Goal: Task Accomplishment & Management: Complete application form

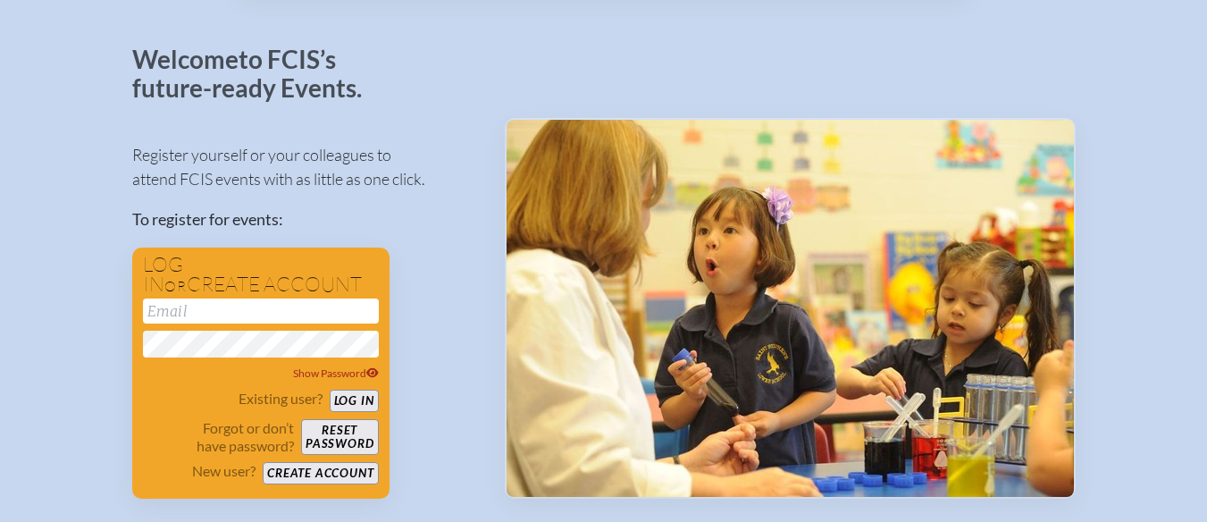
scroll to position [179, 0]
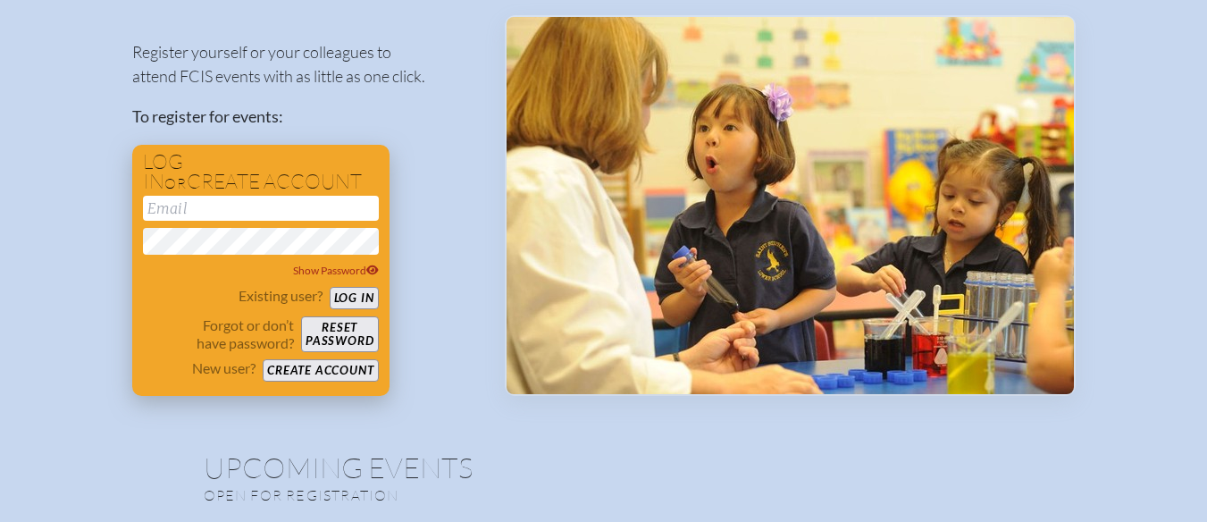
type input "[DOMAIN_NAME][EMAIL_ADDRESS][DEMOGRAPHIC_DATA][DOMAIN_NAME]"
click at [358, 302] on button "Log in" at bounding box center [354, 298] width 49 height 22
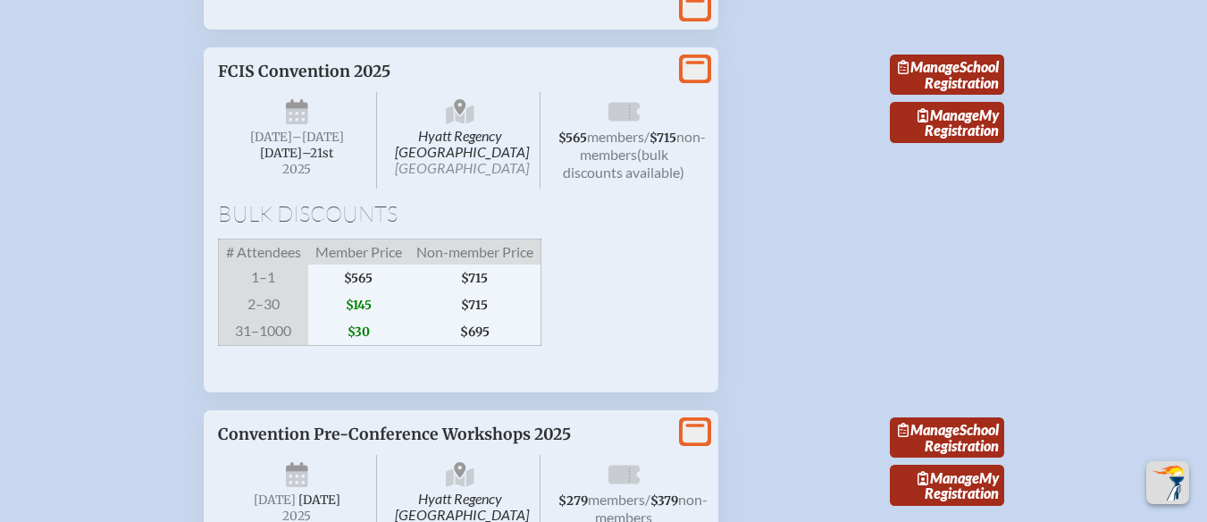
scroll to position [3305, 0]
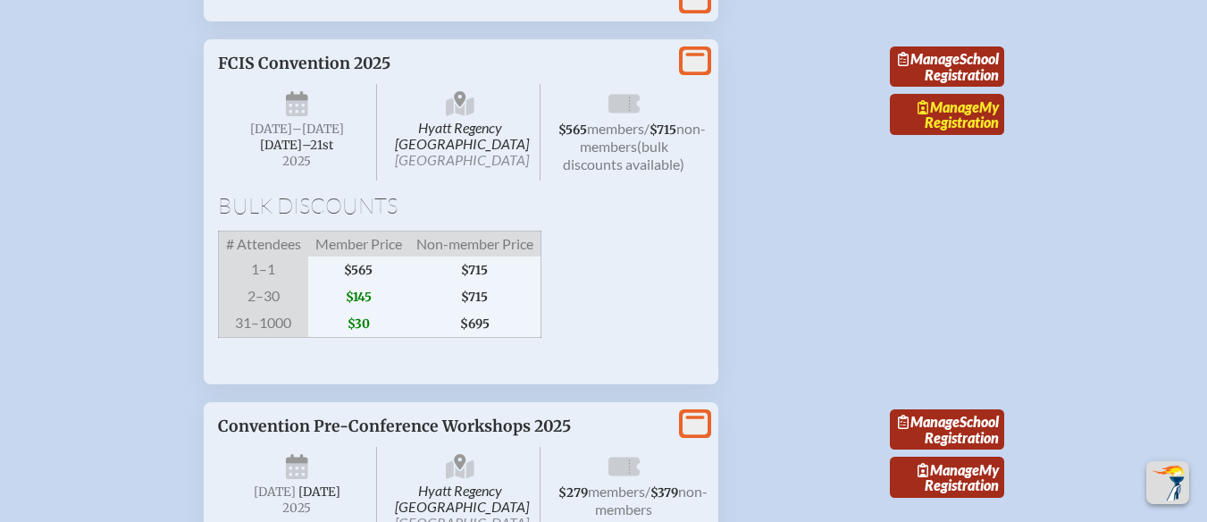
click at [976, 115] on span "Manage" at bounding box center [948, 106] width 62 height 17
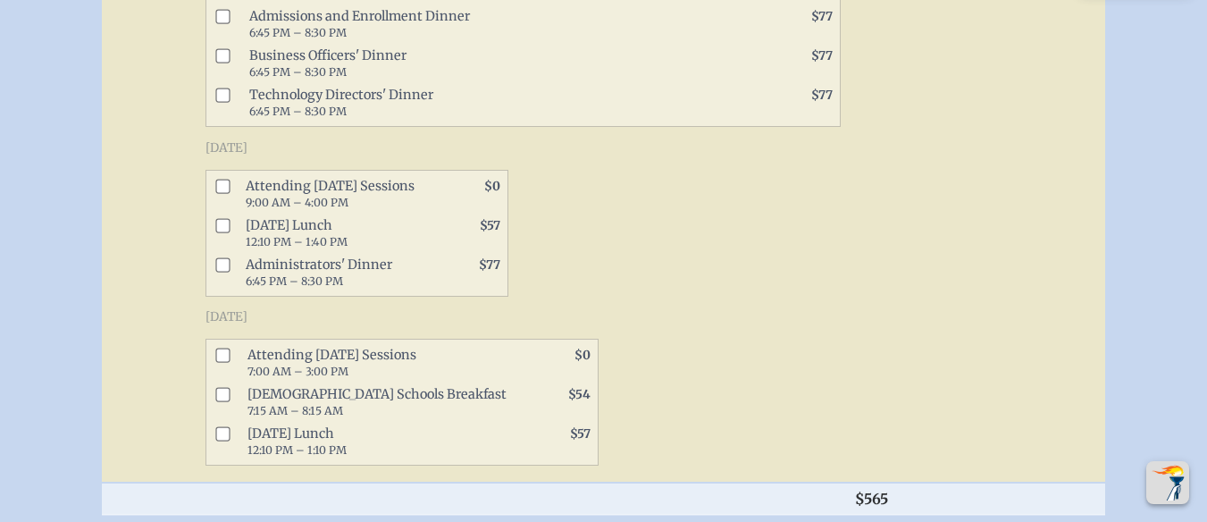
scroll to position [1161, 0]
click at [228, 192] on input "checkbox" at bounding box center [222, 185] width 14 height 14
checkbox input "true"
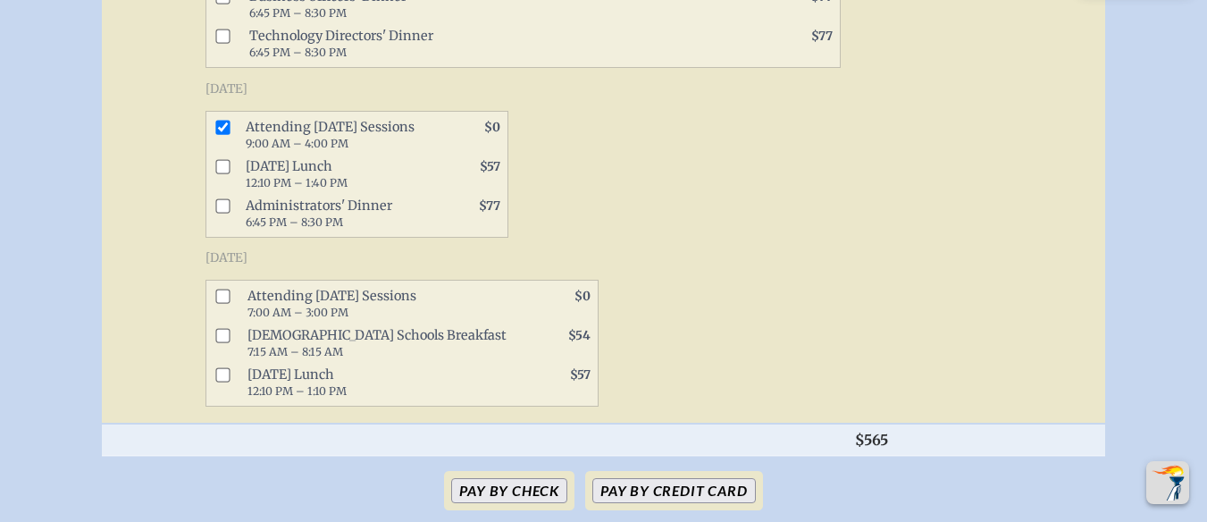
scroll to position [1250, 0]
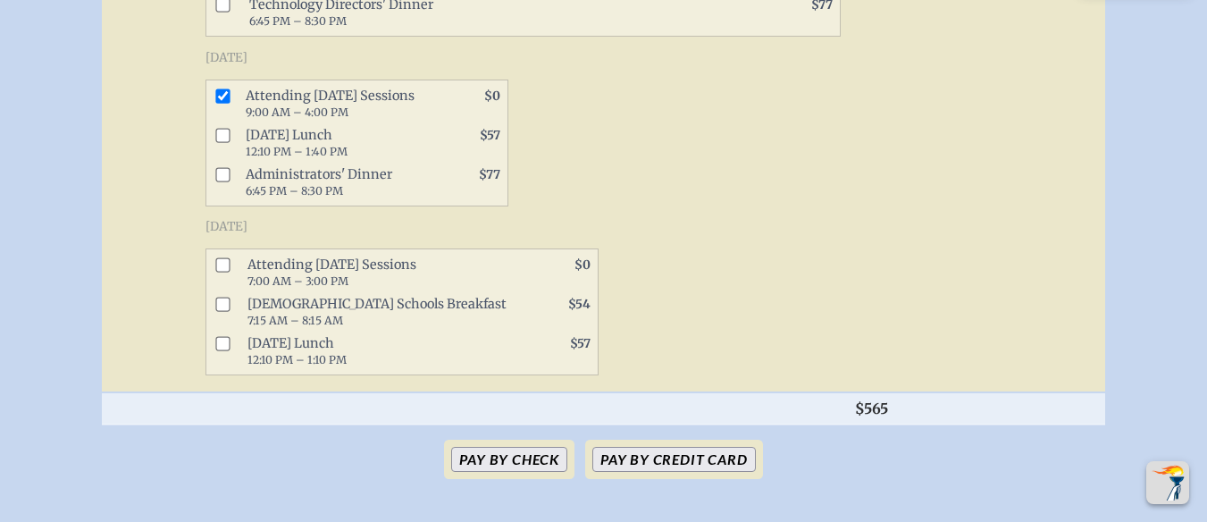
click at [230, 272] on input "checkbox" at bounding box center [222, 264] width 14 height 14
checkbox input "true"
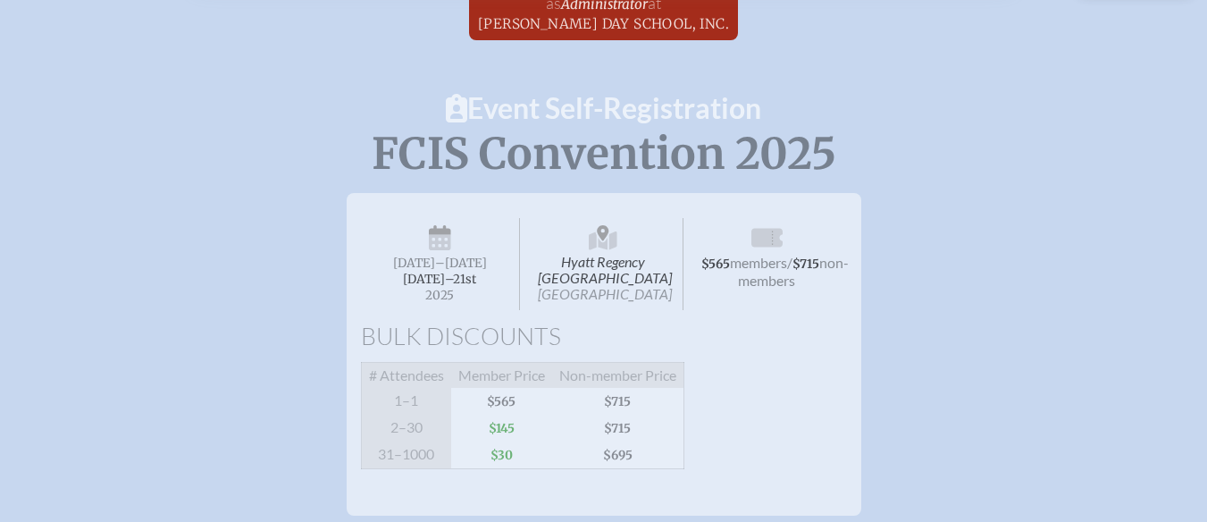
scroll to position [0, 0]
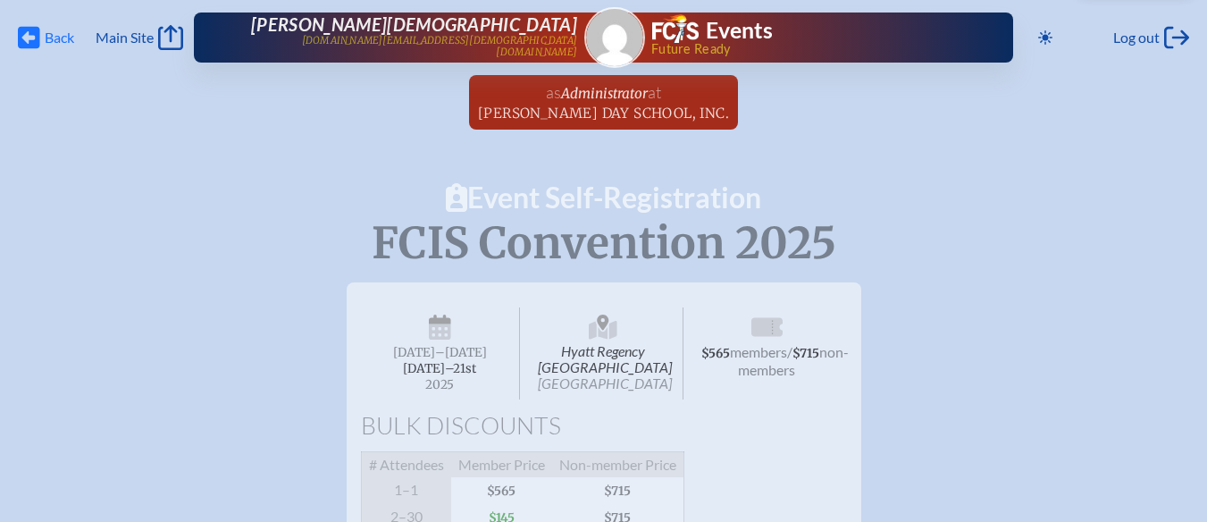
click at [37, 41] on icon at bounding box center [29, 38] width 22 height 22
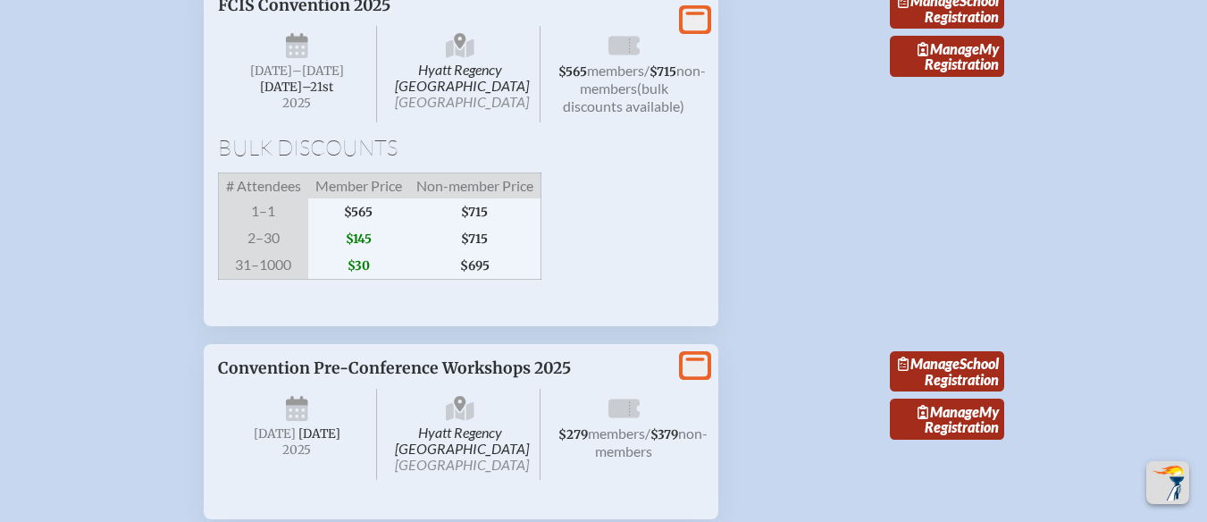
scroll to position [3394, 0]
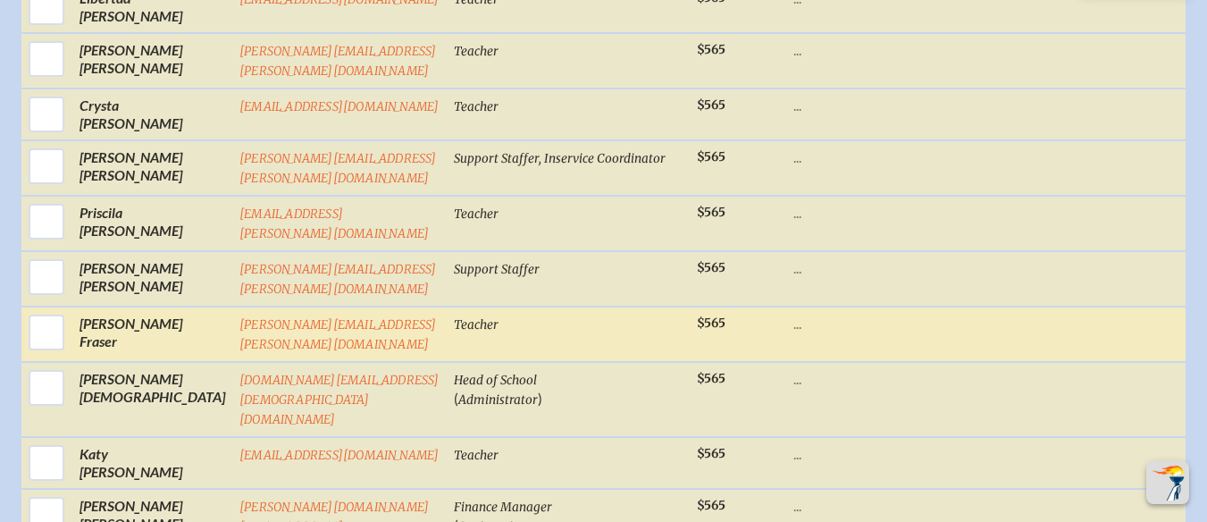
scroll to position [1072, 0]
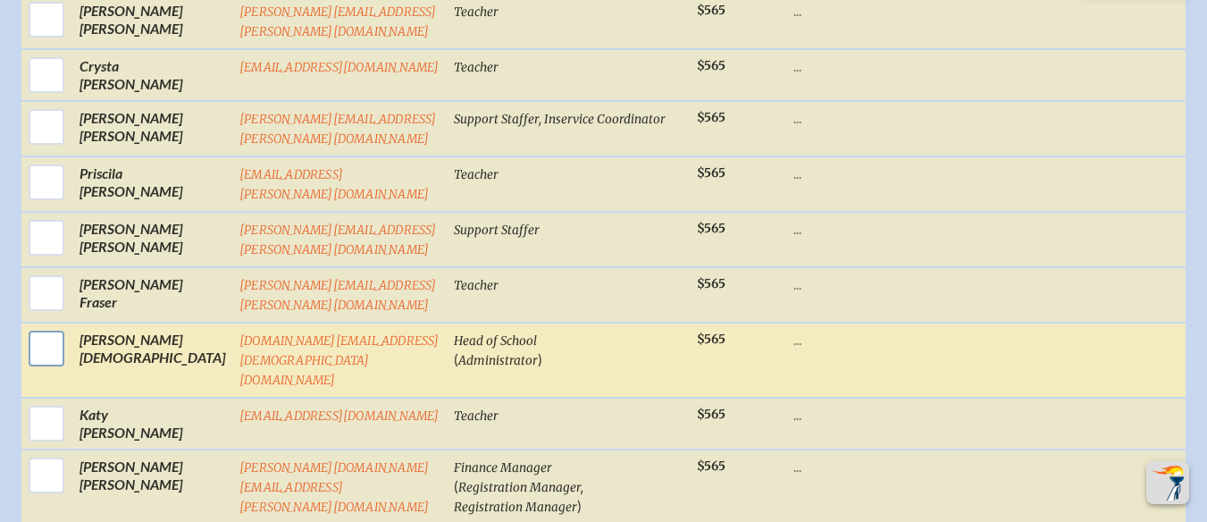
click at [29, 336] on input "checkbox" at bounding box center [46, 348] width 45 height 45
checkbox input "true"
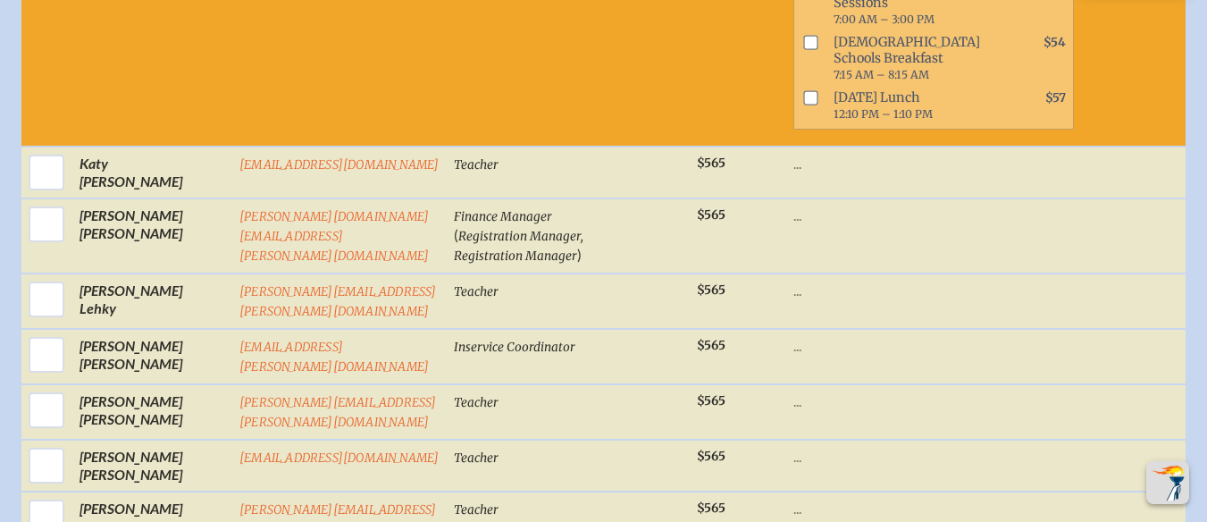
scroll to position [2501, 0]
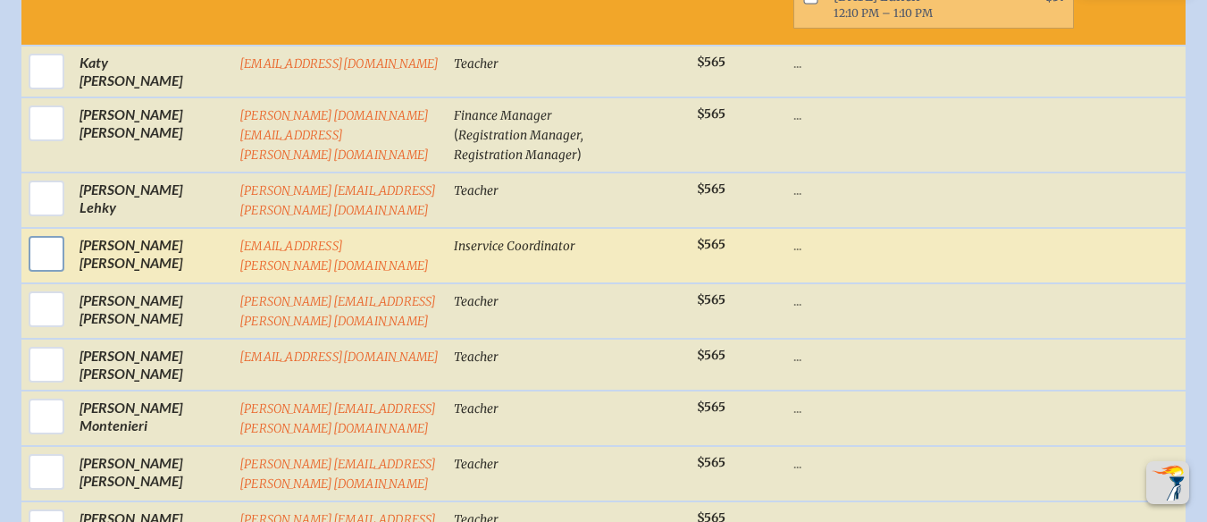
click at [29, 276] on input "checkbox" at bounding box center [46, 253] width 45 height 45
checkbox input "true"
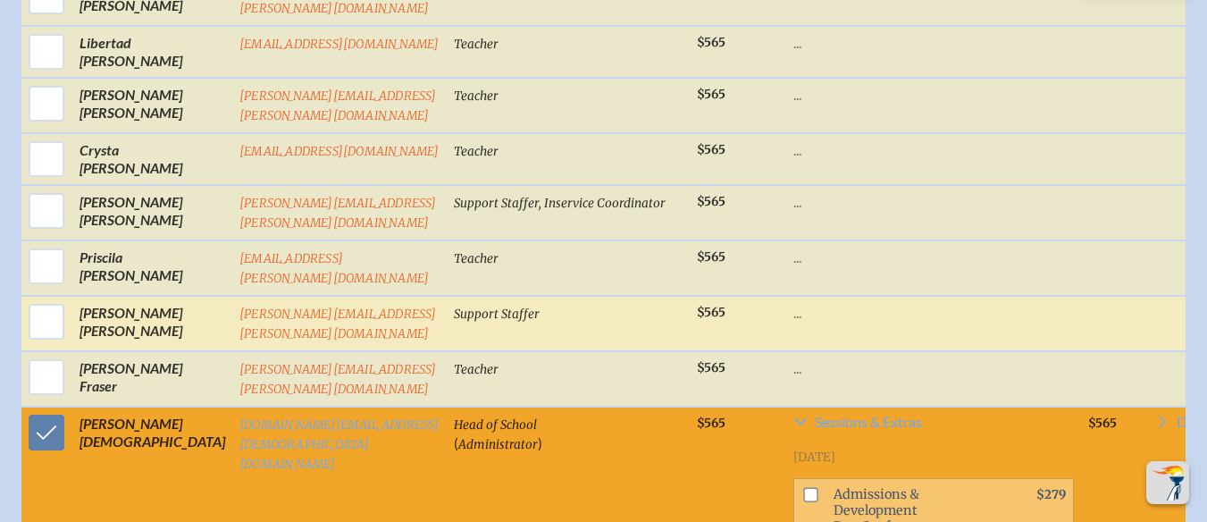
scroll to position [982, 0]
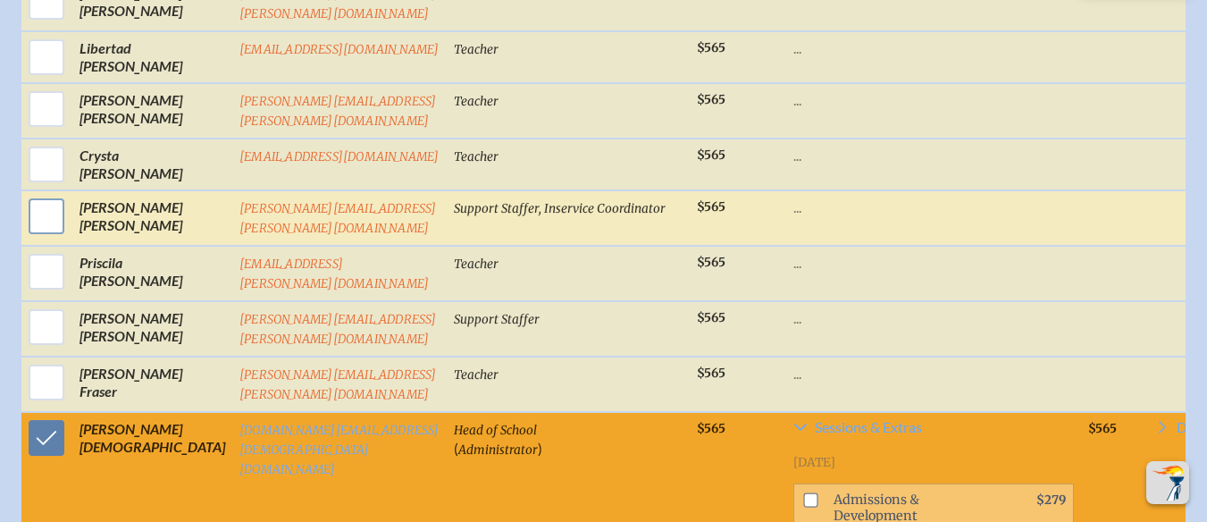
click at [41, 222] on input "checkbox" at bounding box center [46, 216] width 45 height 45
checkbox input "true"
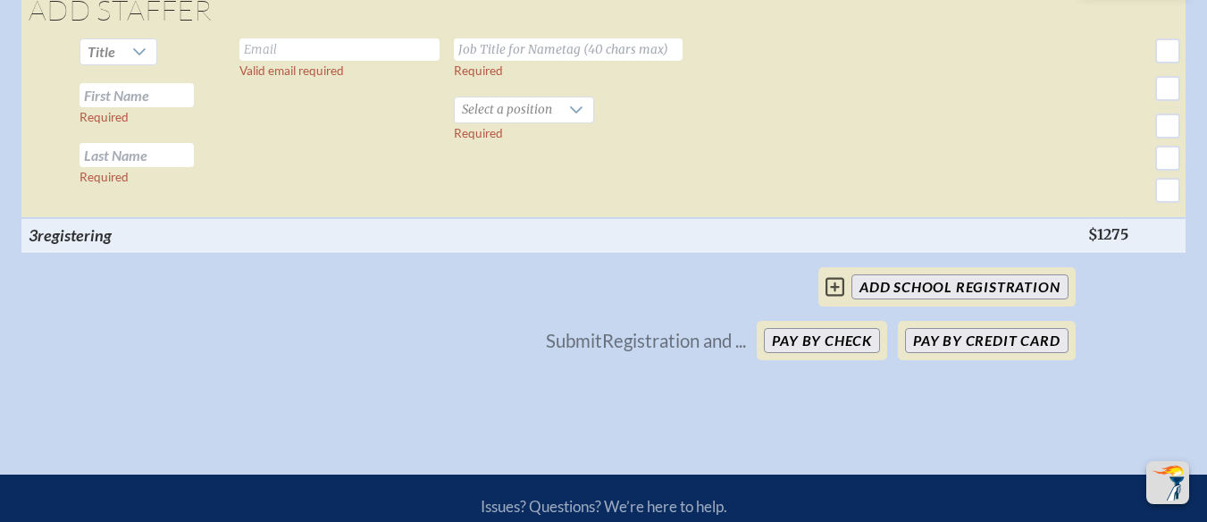
scroll to position [5448, 0]
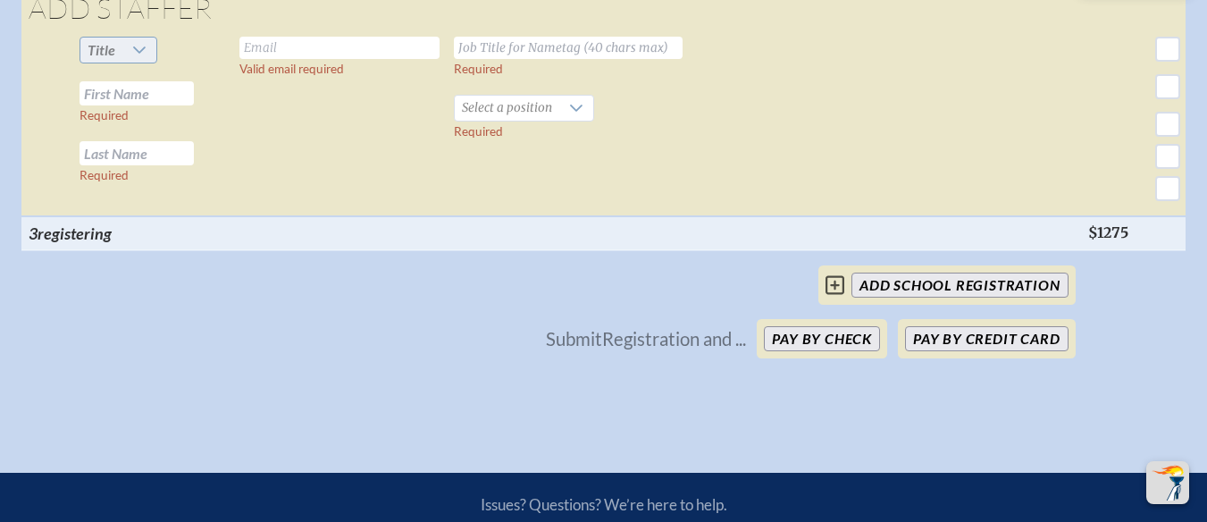
click at [132, 57] on icon at bounding box center [139, 50] width 14 height 14
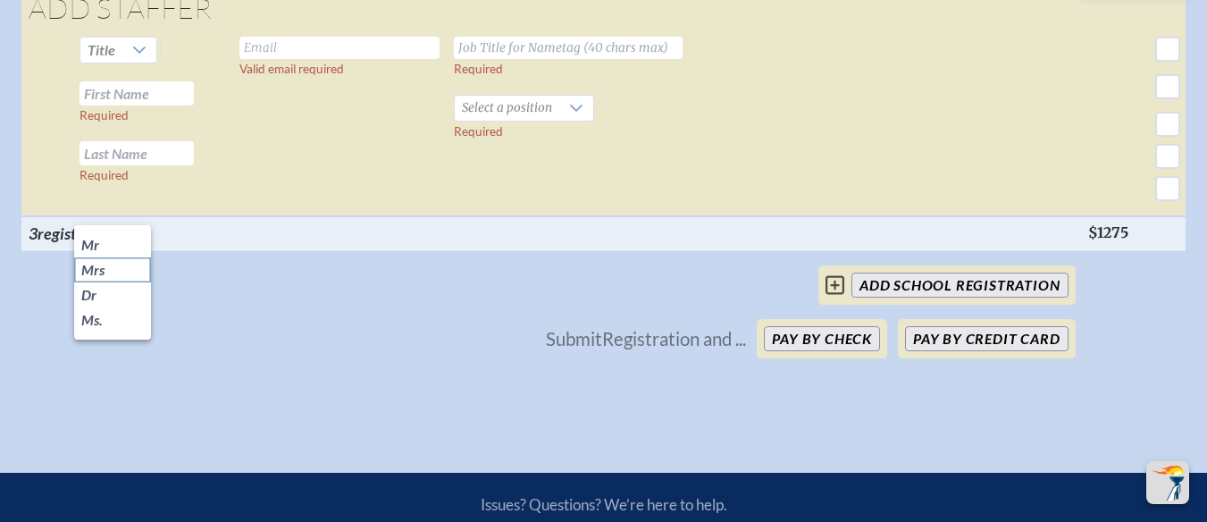
click at [104, 261] on span "Mrs" at bounding box center [92, 270] width 23 height 18
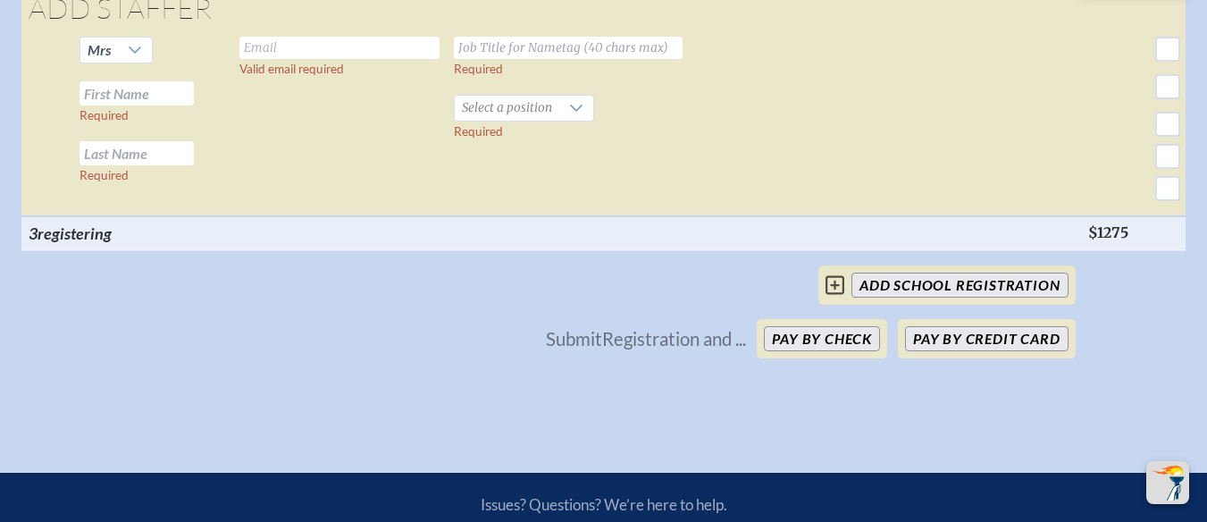
click at [146, 105] on input "text" at bounding box center [136, 93] width 114 height 24
type input "[PERSON_NAME]"
click at [100, 165] on input "text" at bounding box center [136, 153] width 114 height 24
type input "[PERSON_NAME]"
click at [239, 59] on input "text" at bounding box center [339, 48] width 200 height 22
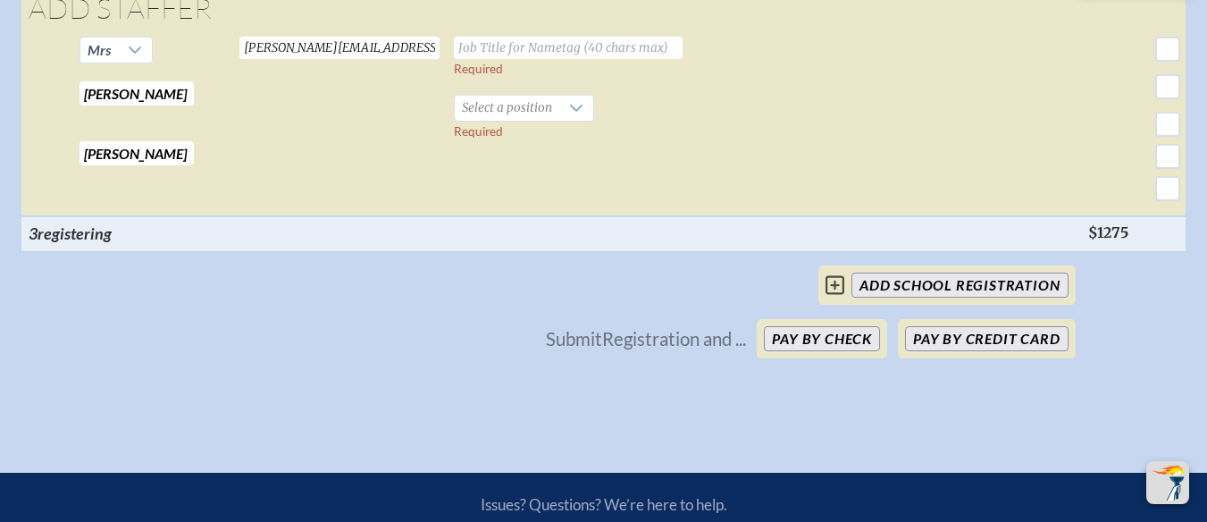
type input "[PERSON_NAME][EMAIL_ADDRESS][PERSON_NAME][DOMAIN_NAME]"
click at [492, 59] on input "text" at bounding box center [568, 48] width 229 height 22
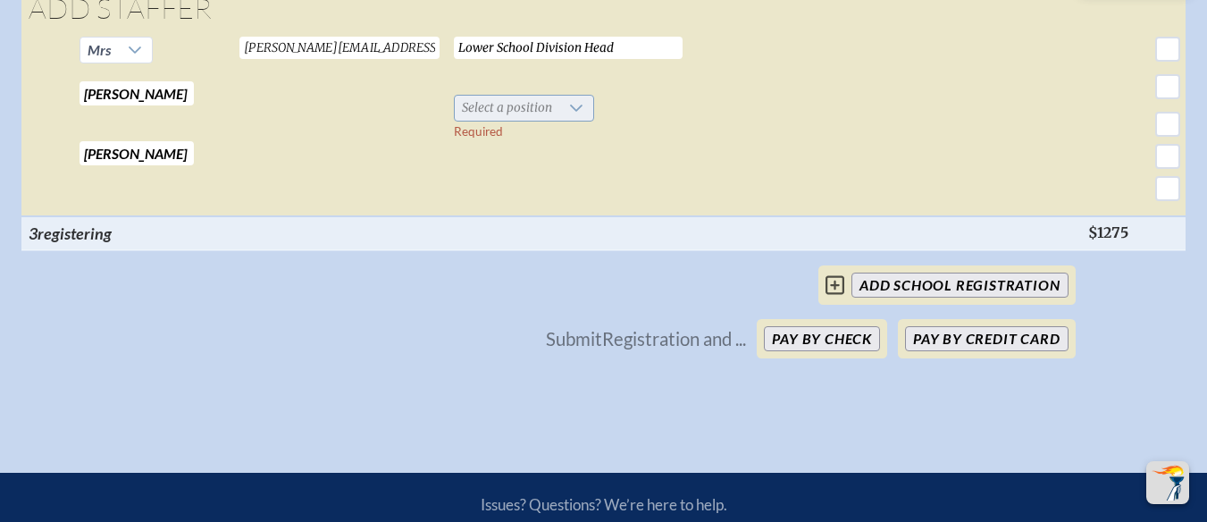
type input "Lower School Division Head"
click at [569, 115] on icon at bounding box center [576, 108] width 14 height 14
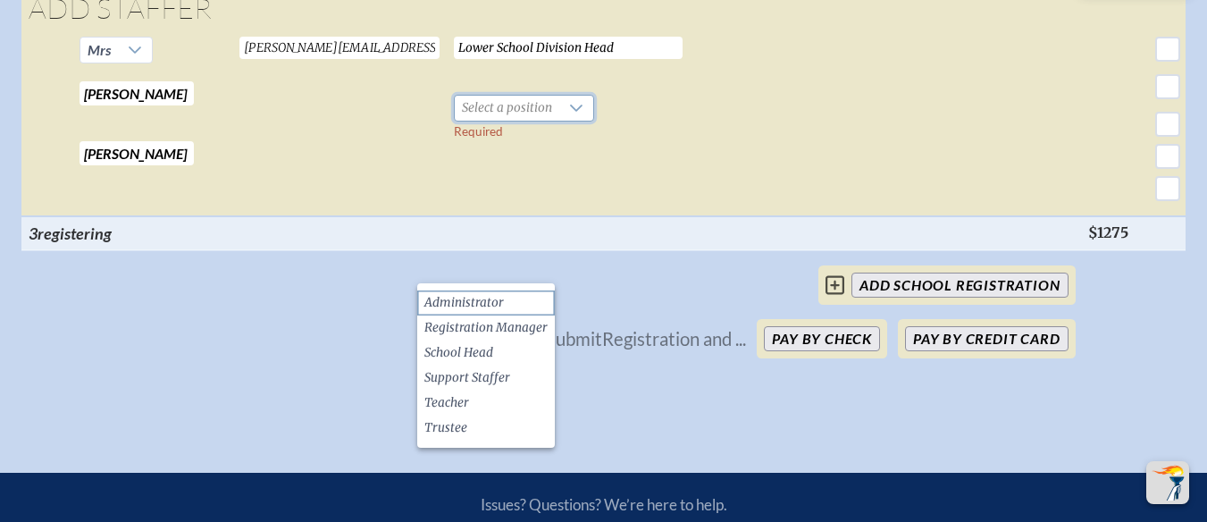
click at [522, 299] on li "Administrator" at bounding box center [486, 302] width 138 height 25
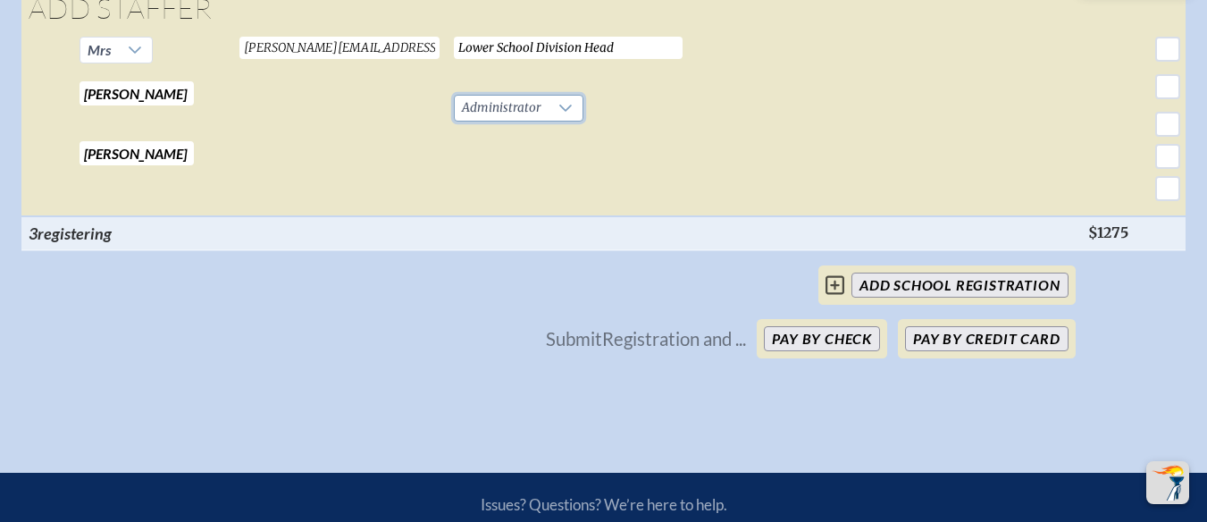
scroll to position [5538, 0]
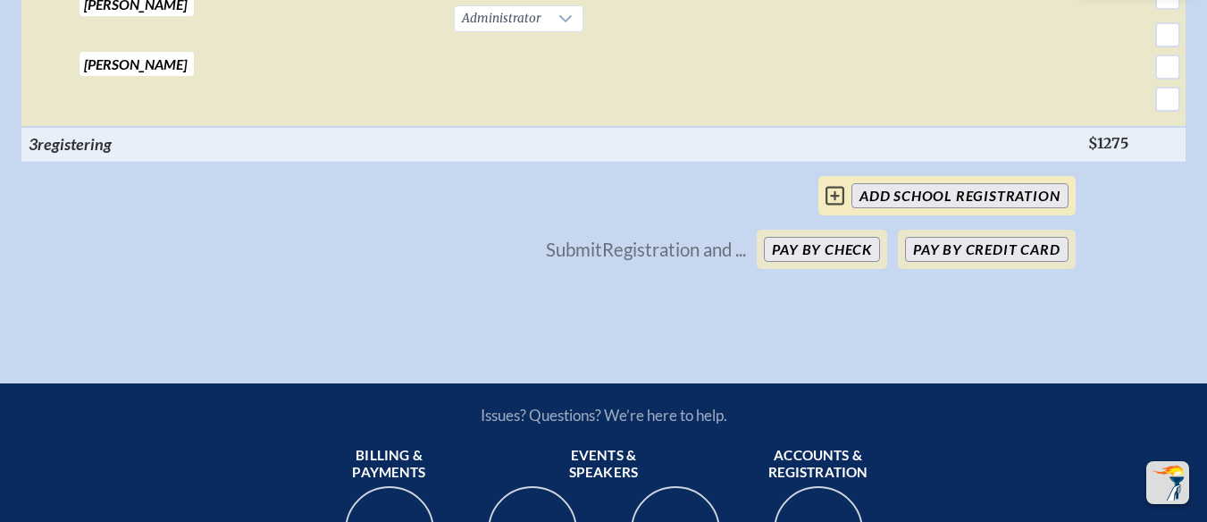
click at [884, 208] on input "add School Registration" at bounding box center [959, 195] width 216 height 25
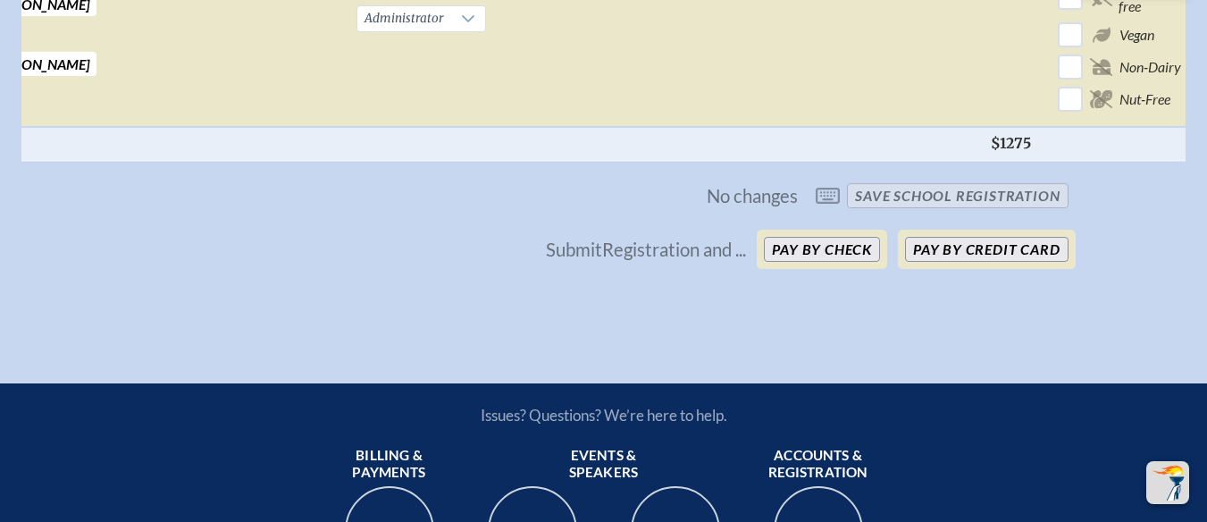
scroll to position [0, 0]
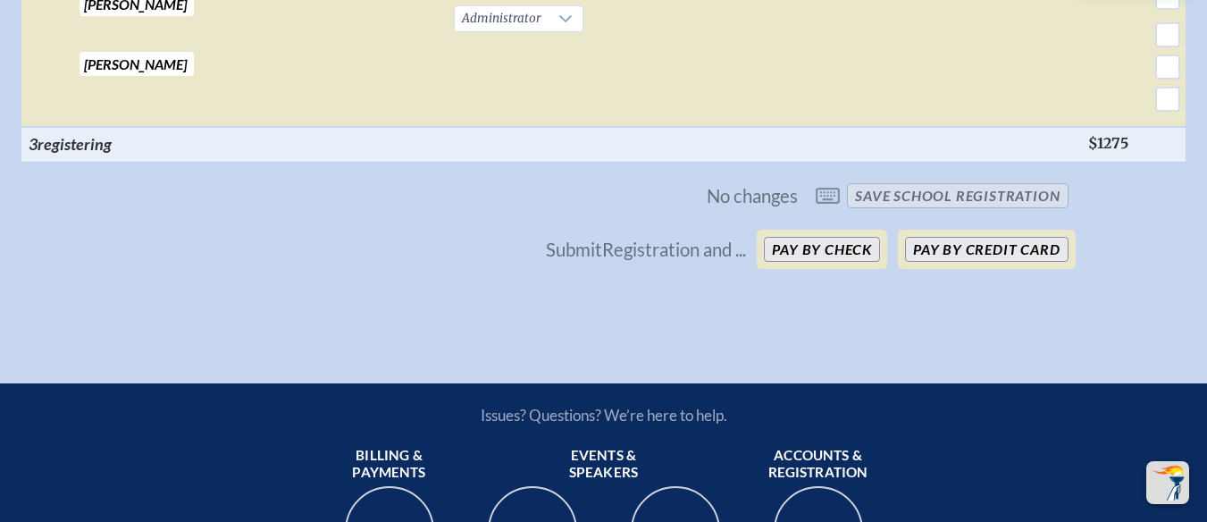
click at [832, 215] on span "No changes save School Registration" at bounding box center [603, 195] width 943 height 39
click at [797, 205] on span "No changes" at bounding box center [751, 196] width 91 height 20
click at [750, 205] on span "No changes" at bounding box center [751, 196] width 91 height 20
click at [1148, 161] on th at bounding box center [1217, 144] width 138 height 34
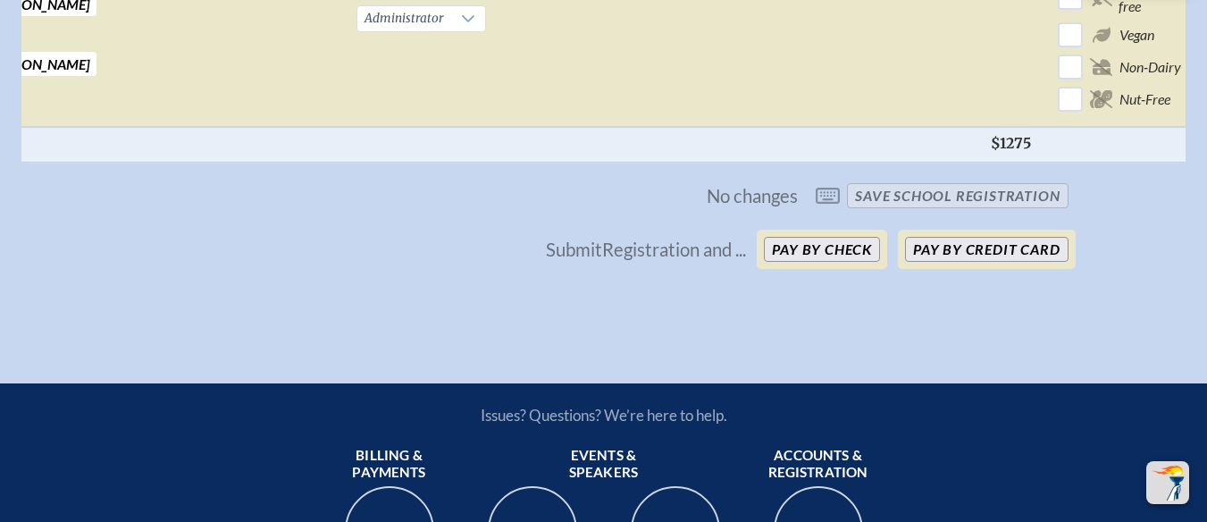
checkbox input "false"
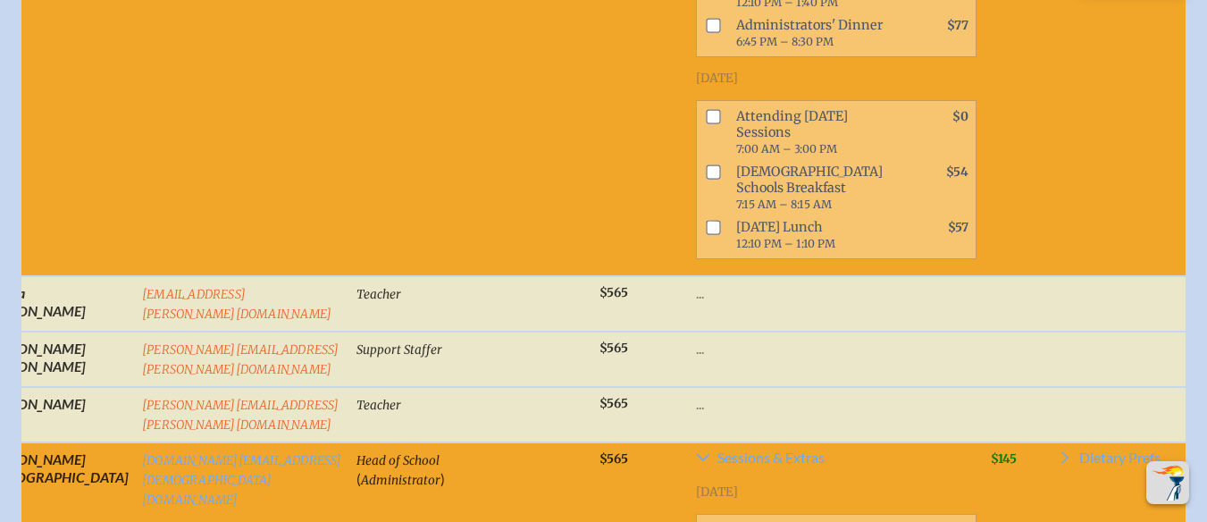
scroll to position [0, 0]
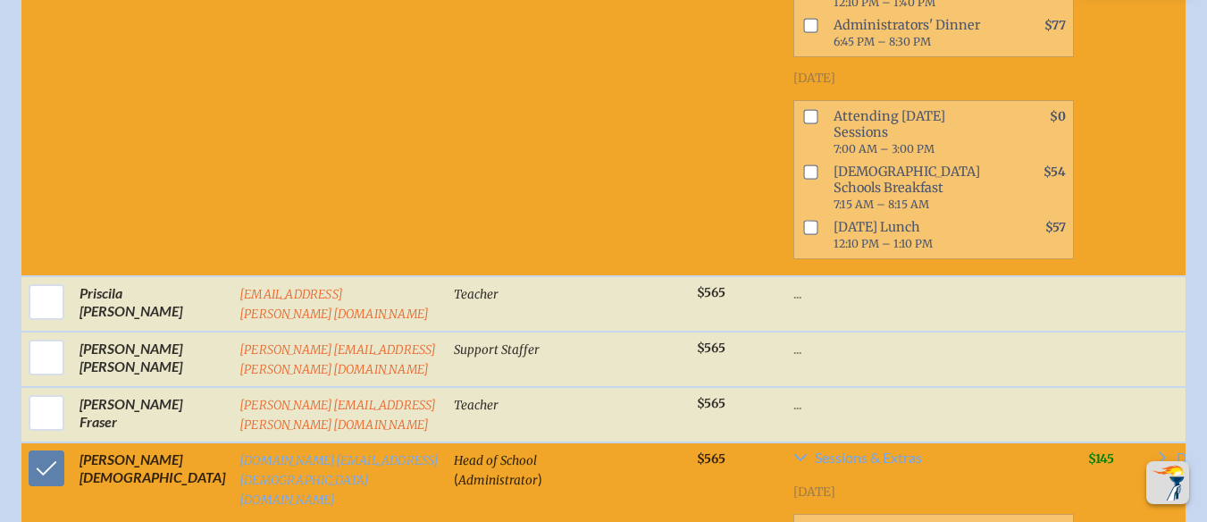
checkbox input "true"
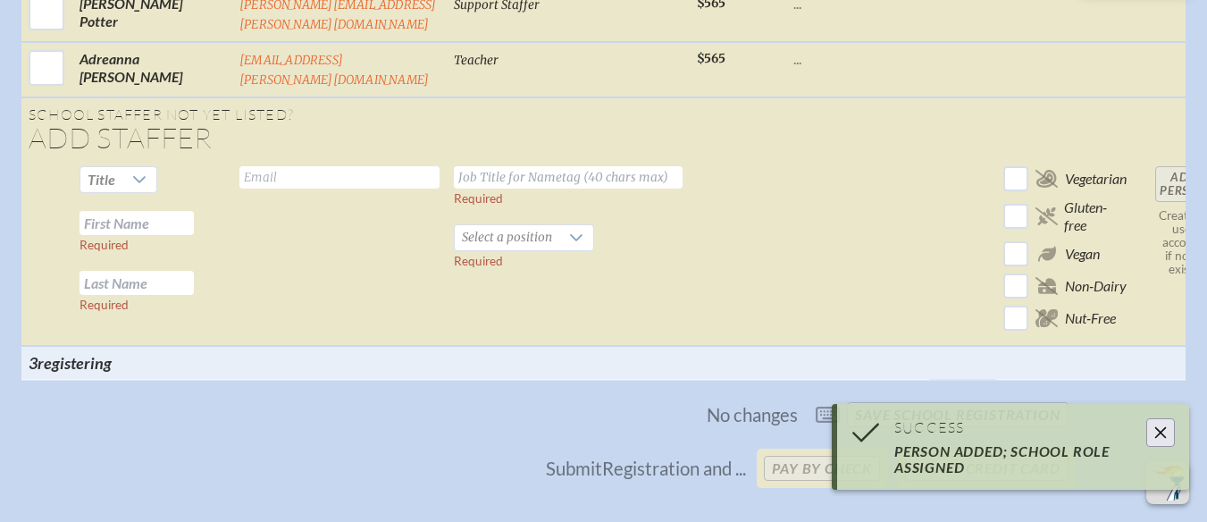
scroll to position [2067, 0]
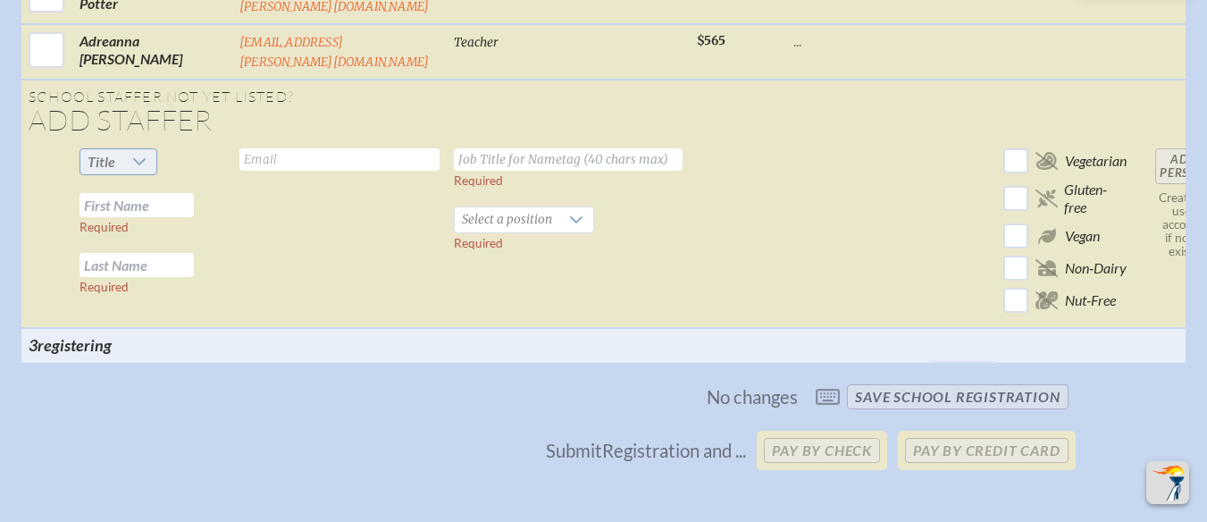
click at [133, 155] on icon at bounding box center [139, 162] width 14 height 14
click at [122, 181] on li "Mrs" at bounding box center [112, 180] width 77 height 25
click at [156, 193] on input "text" at bounding box center [136, 205] width 114 height 24
type input "[PERSON_NAME]"
click at [127, 253] on input "text" at bounding box center [136, 265] width 114 height 24
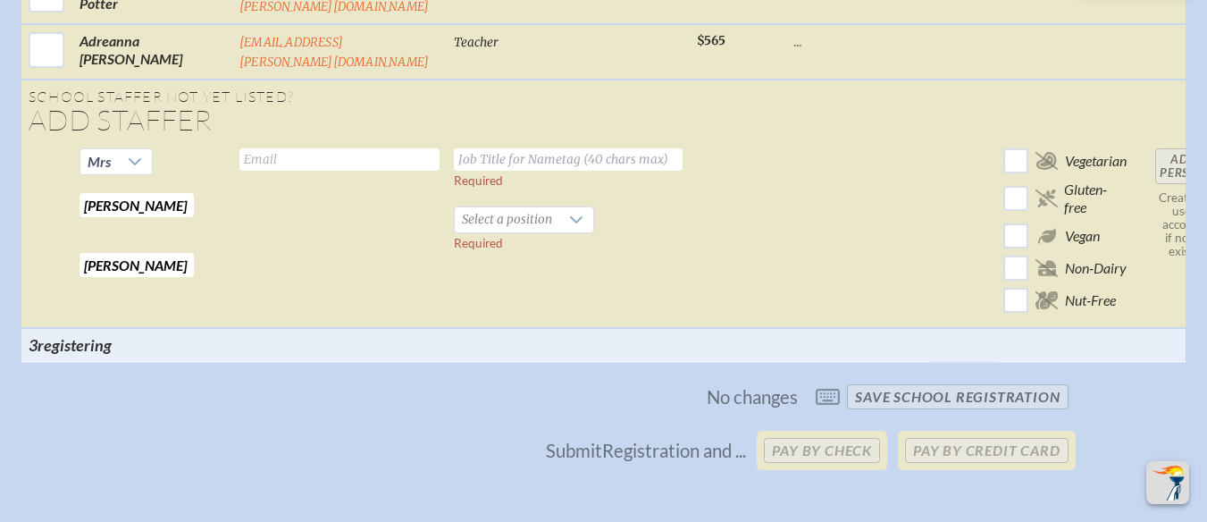
type input "[PERSON_NAME]"
click at [270, 148] on input "text" at bounding box center [339, 159] width 200 height 22
type input "[PERSON_NAME][EMAIL_ADDRESS][PERSON_NAME][DOMAIN_NAME]"
click at [454, 148] on input "text" at bounding box center [568, 159] width 229 height 22
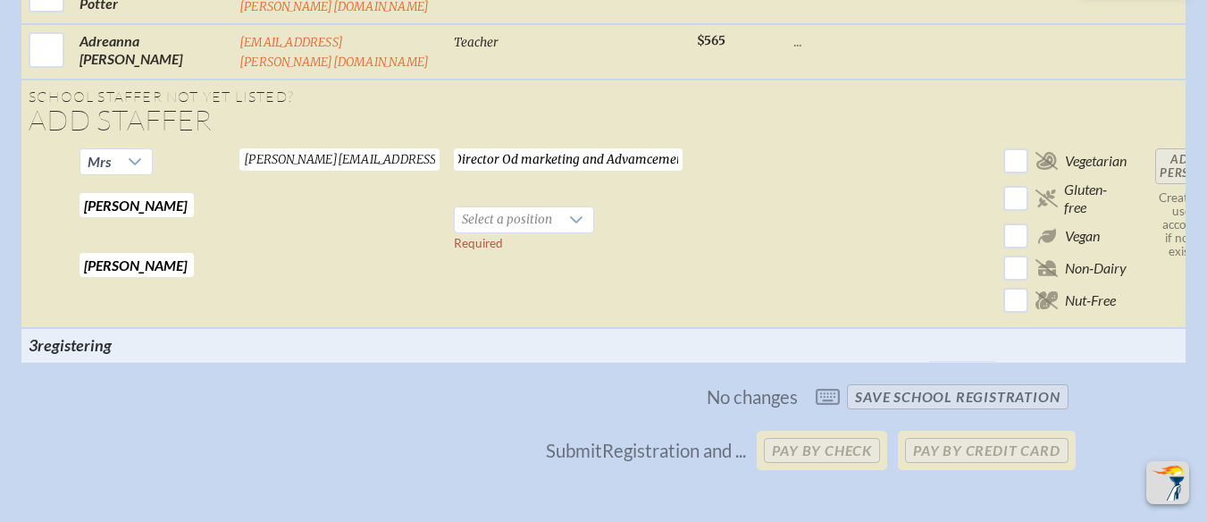
scroll to position [0, 9]
click at [479, 148] on input "Director Od marketing and Advamcement" at bounding box center [568, 159] width 229 height 22
click at [491, 148] on input "Director Of marketing and Advamcement" at bounding box center [568, 159] width 229 height 22
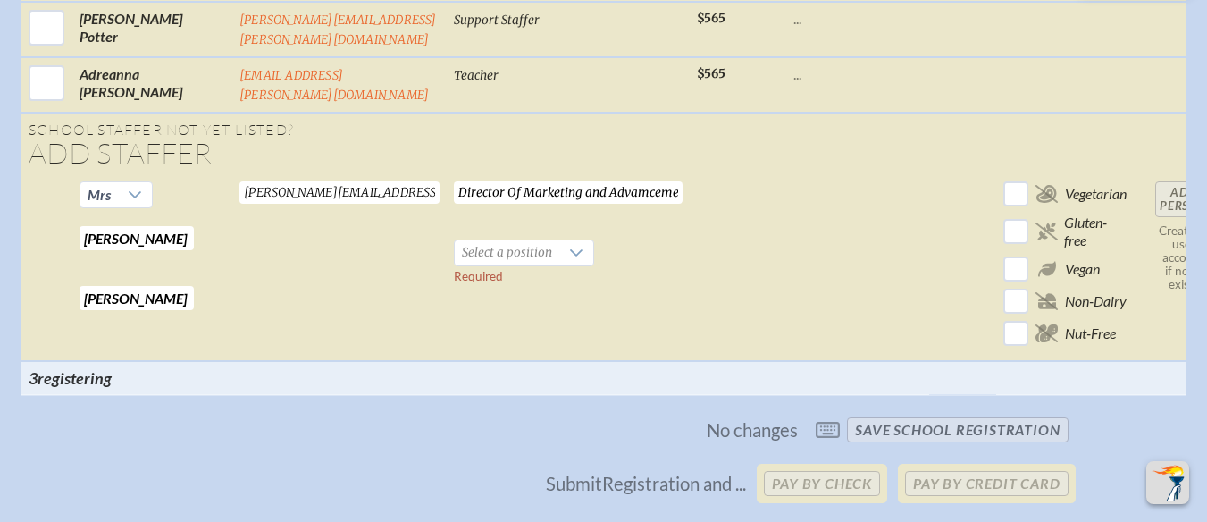
scroll to position [1977, 0]
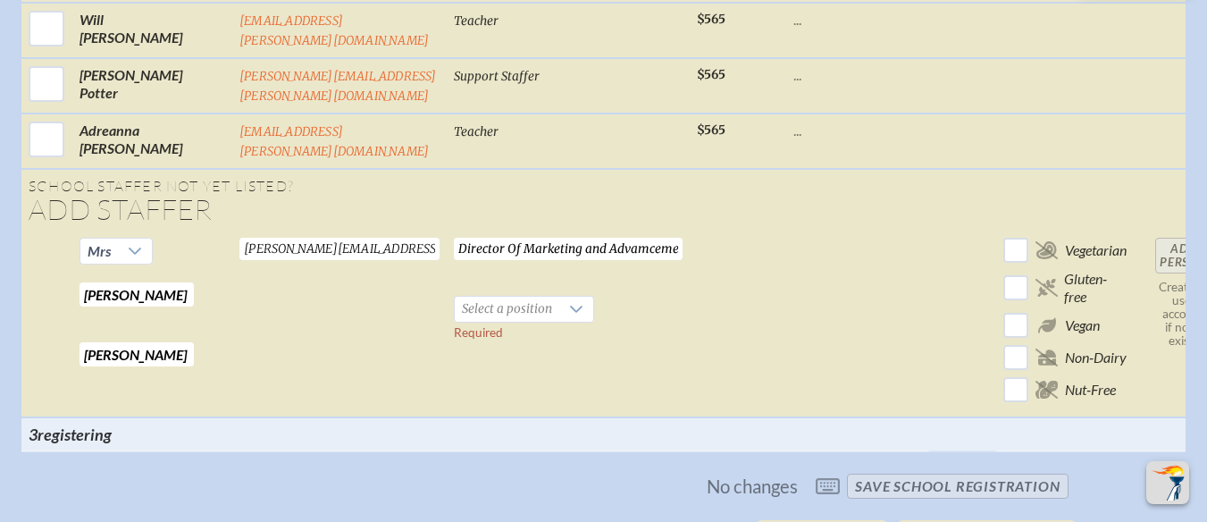
drag, startPoint x: 591, startPoint y: 121, endPoint x: 573, endPoint y: 247, distance: 127.3
click at [573, 247] on td "Director Of Marketing and Advamcement Required Select a position Required" at bounding box center [568, 323] width 243 height 187
drag, startPoint x: 594, startPoint y: 213, endPoint x: 590, endPoint y: 244, distance: 31.5
click at [592, 244] on td "Director Of Marketing and Advamcement Required Select a position Required" at bounding box center [568, 323] width 243 height 187
click at [620, 238] on input "Director Of Marketing and Advamcement" at bounding box center [568, 249] width 229 height 22
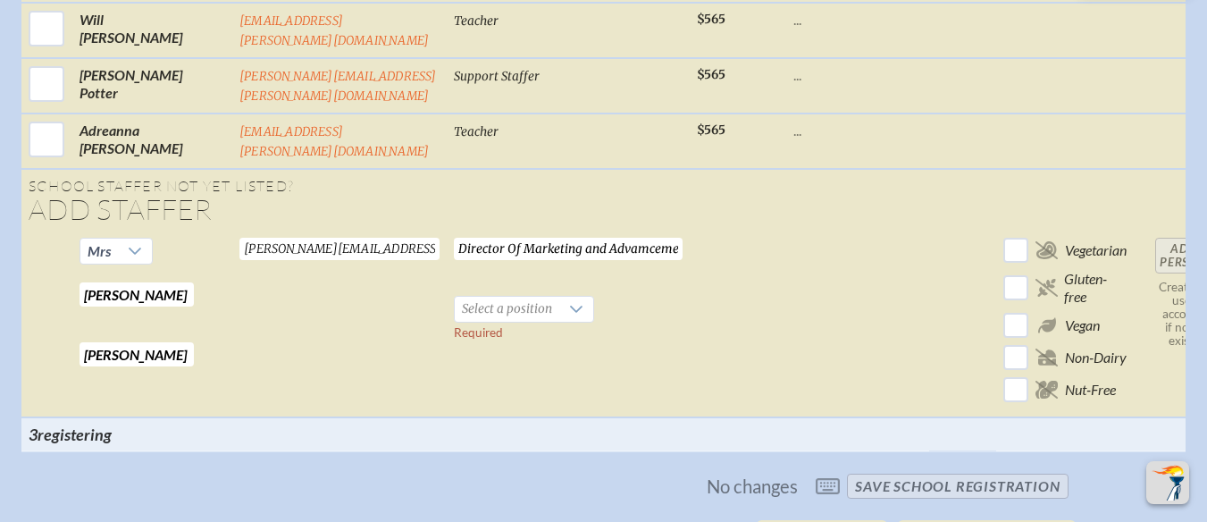
click at [642, 238] on input "Director Of Marketing and Advamcement" at bounding box center [568, 249] width 229 height 22
click at [639, 238] on input "Director Of Marketing and Advamcement" at bounding box center [568, 249] width 229 height 22
click at [600, 238] on input "Director Of Marketing and Adnt" at bounding box center [568, 249] width 229 height 22
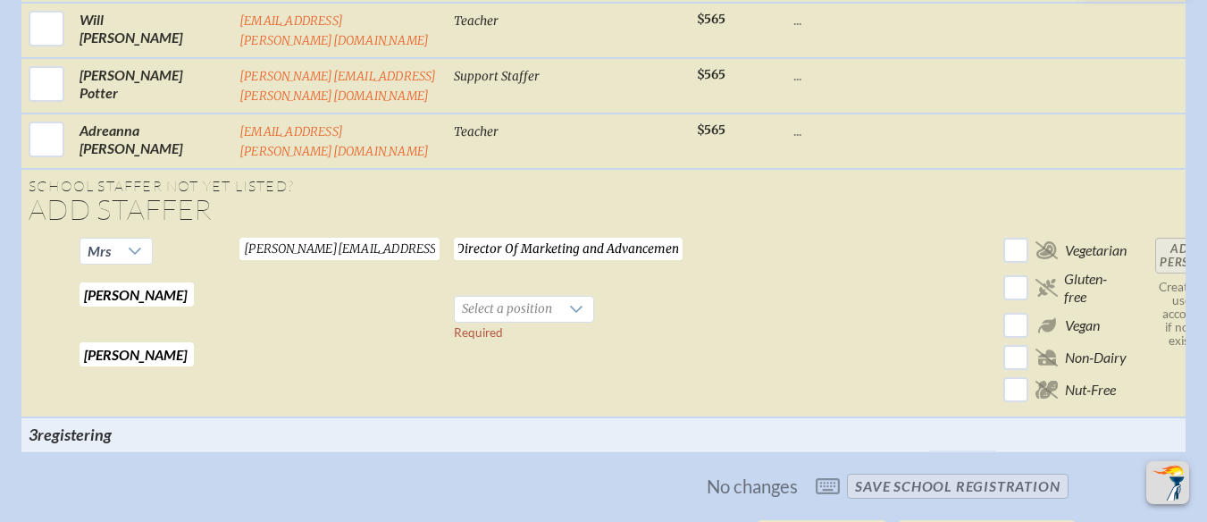
type input "Director Of Marketing and Advancement"
click at [1151, 230] on td "Add Person Creates a user account if none exists" at bounding box center [1183, 323] width 71 height 187
click at [569, 302] on icon at bounding box center [576, 309] width 14 height 14
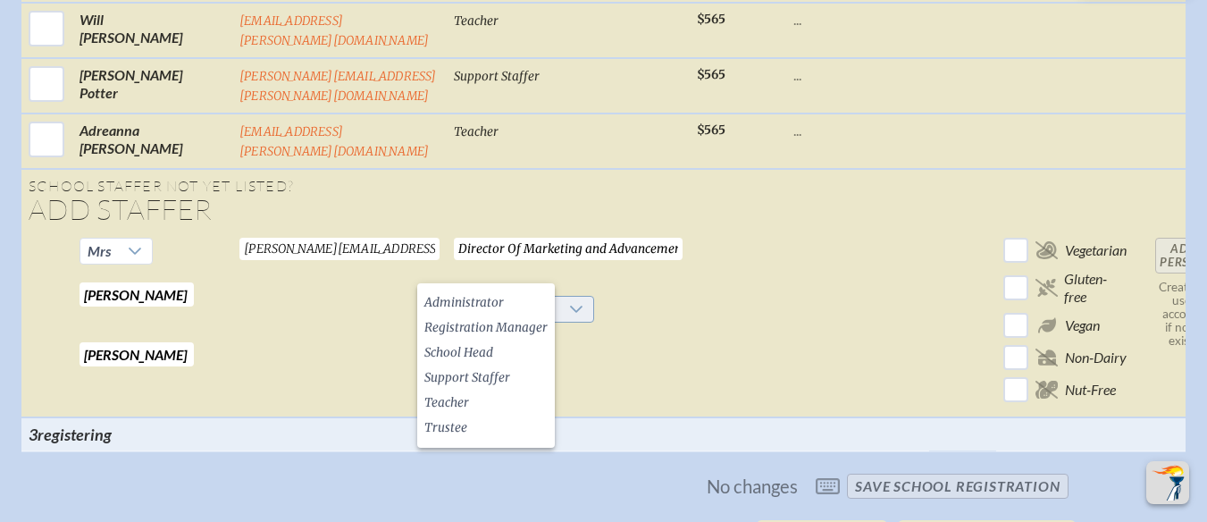
click at [569, 302] on icon at bounding box center [576, 309] width 14 height 14
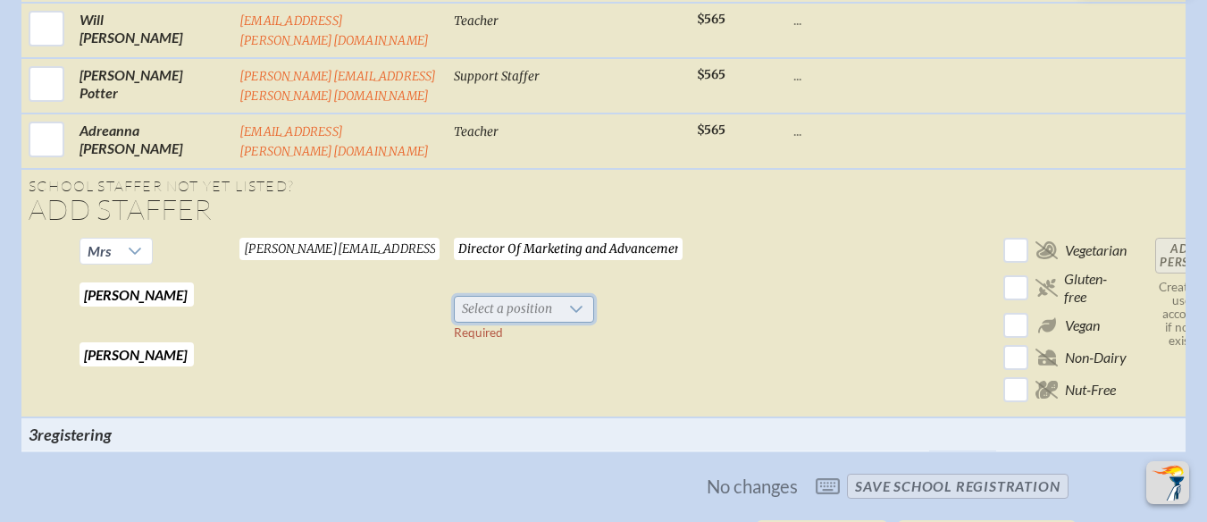
click at [569, 302] on icon at bounding box center [576, 309] width 14 height 14
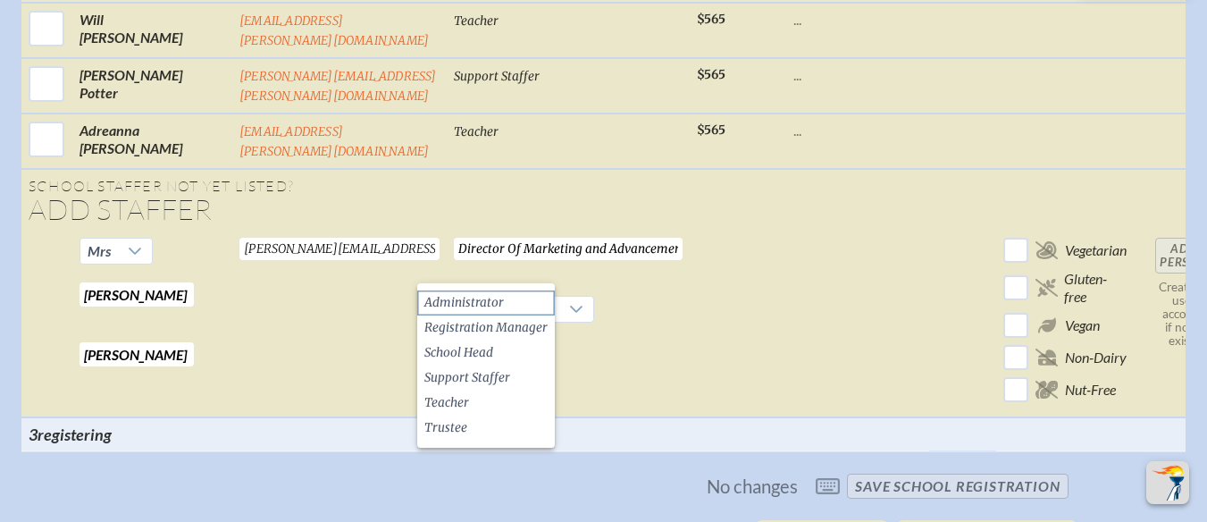
click at [505, 301] on li "Administrator" at bounding box center [486, 302] width 138 height 25
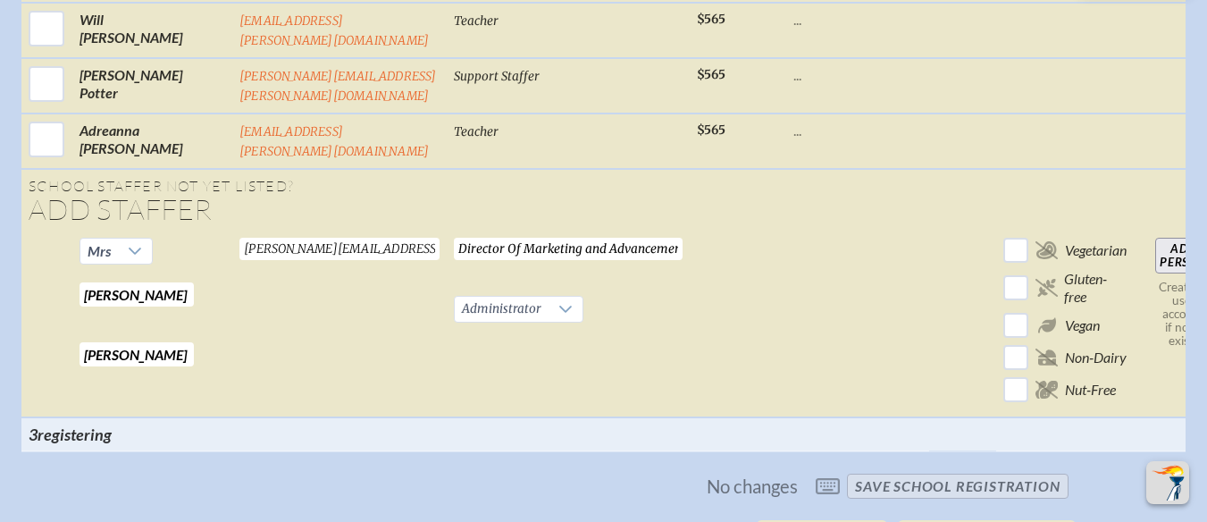
click at [1166, 238] on input "Add Person" at bounding box center [1183, 256] width 57 height 36
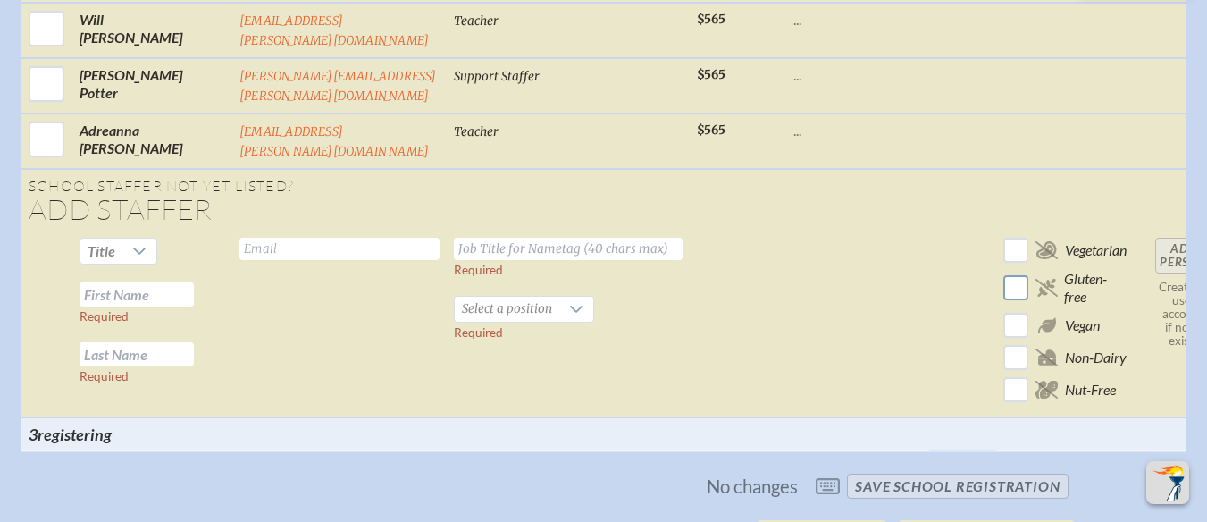
checkbox input "false"
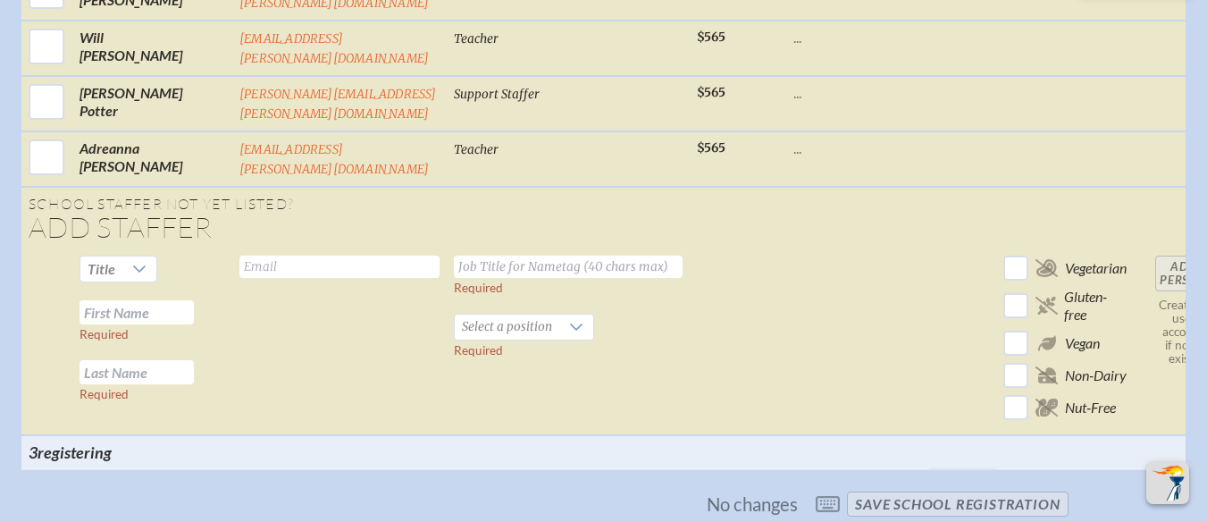
checkbox input "true"
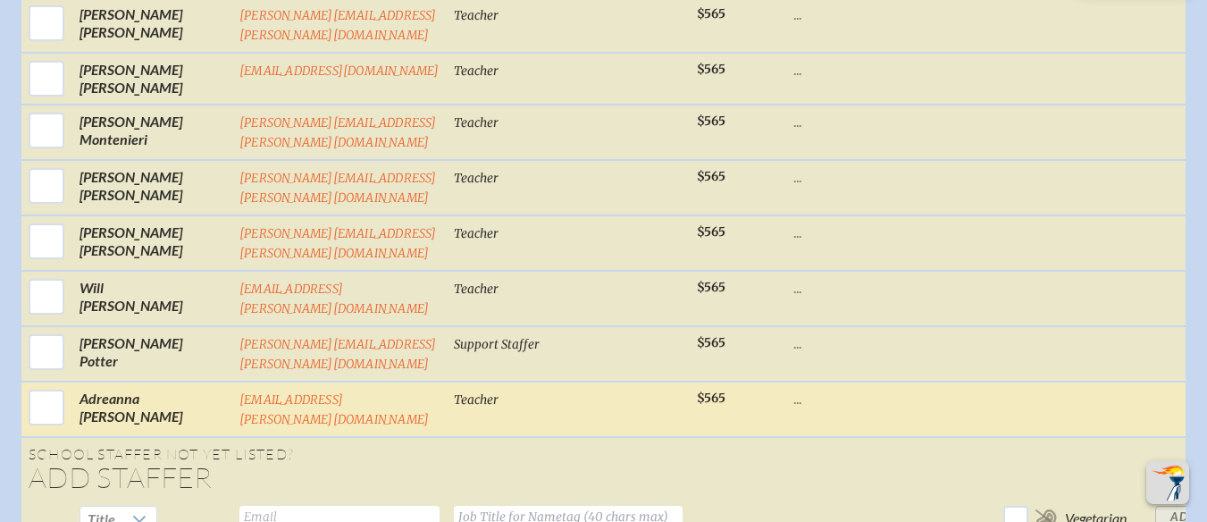
scroll to position [2067, 0]
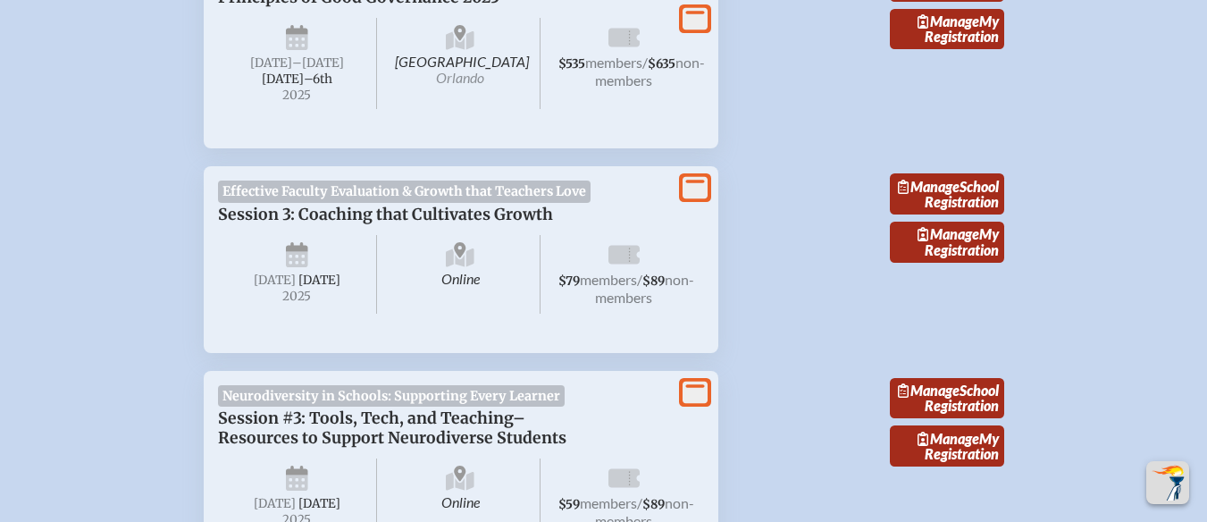
scroll to position [3394, 0]
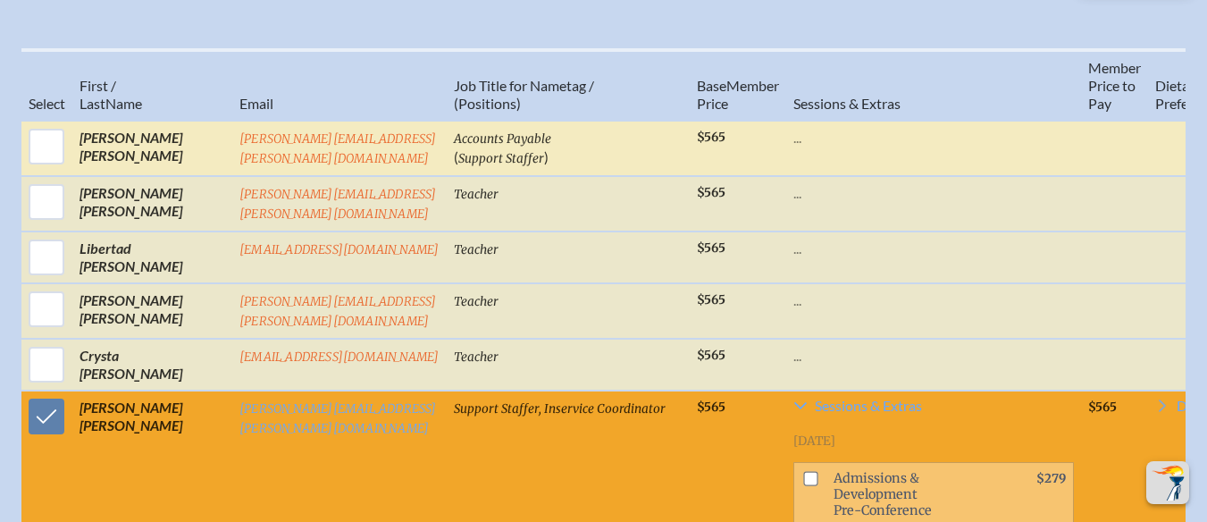
scroll to position [804, 0]
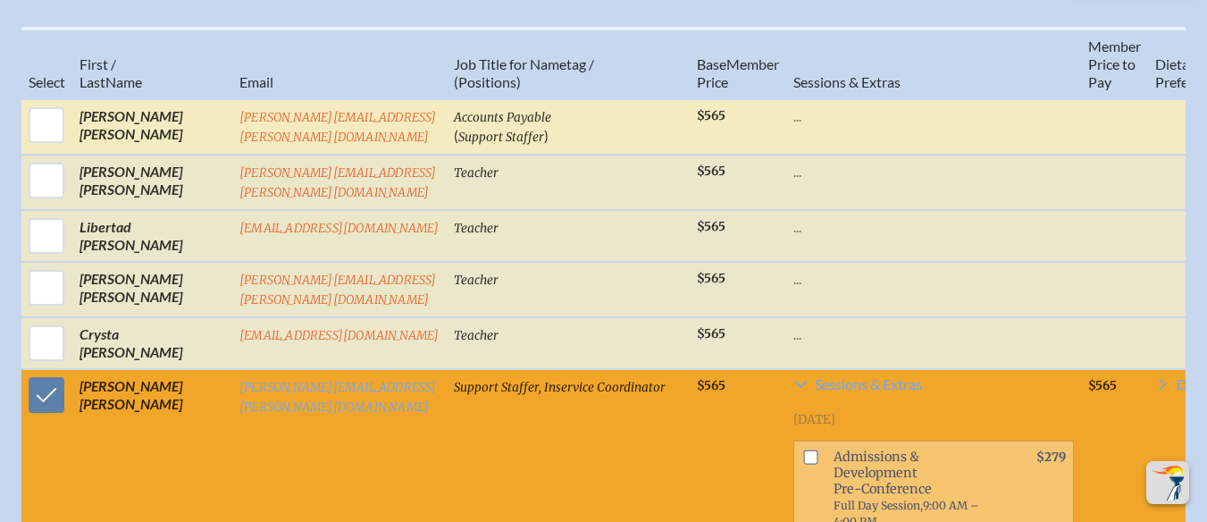
click at [793, 125] on p "..." at bounding box center [933, 116] width 280 height 18
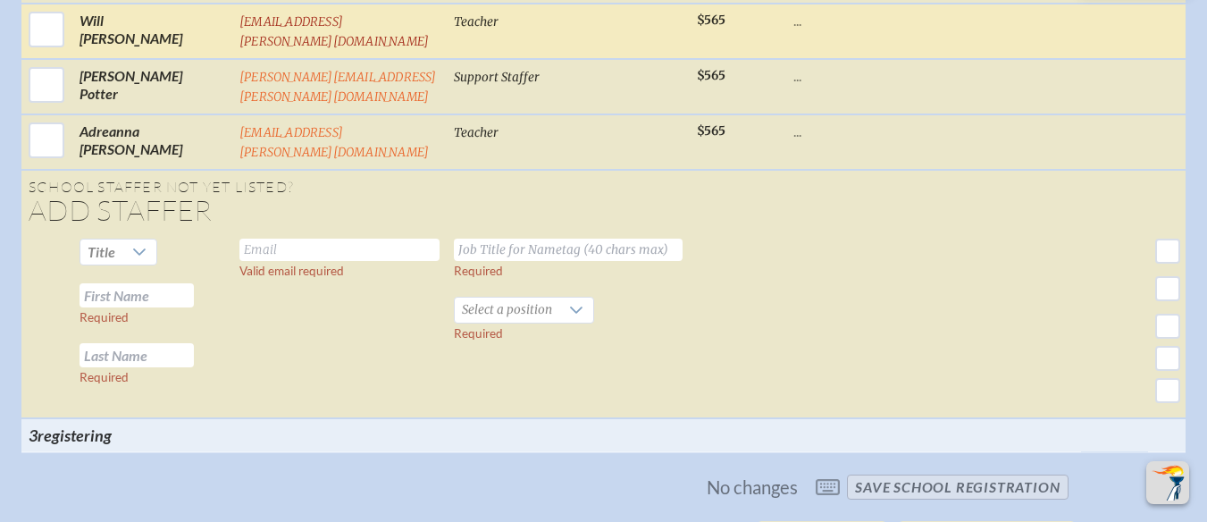
scroll to position [5448, 13]
